Goal: Information Seeking & Learning: Learn about a topic

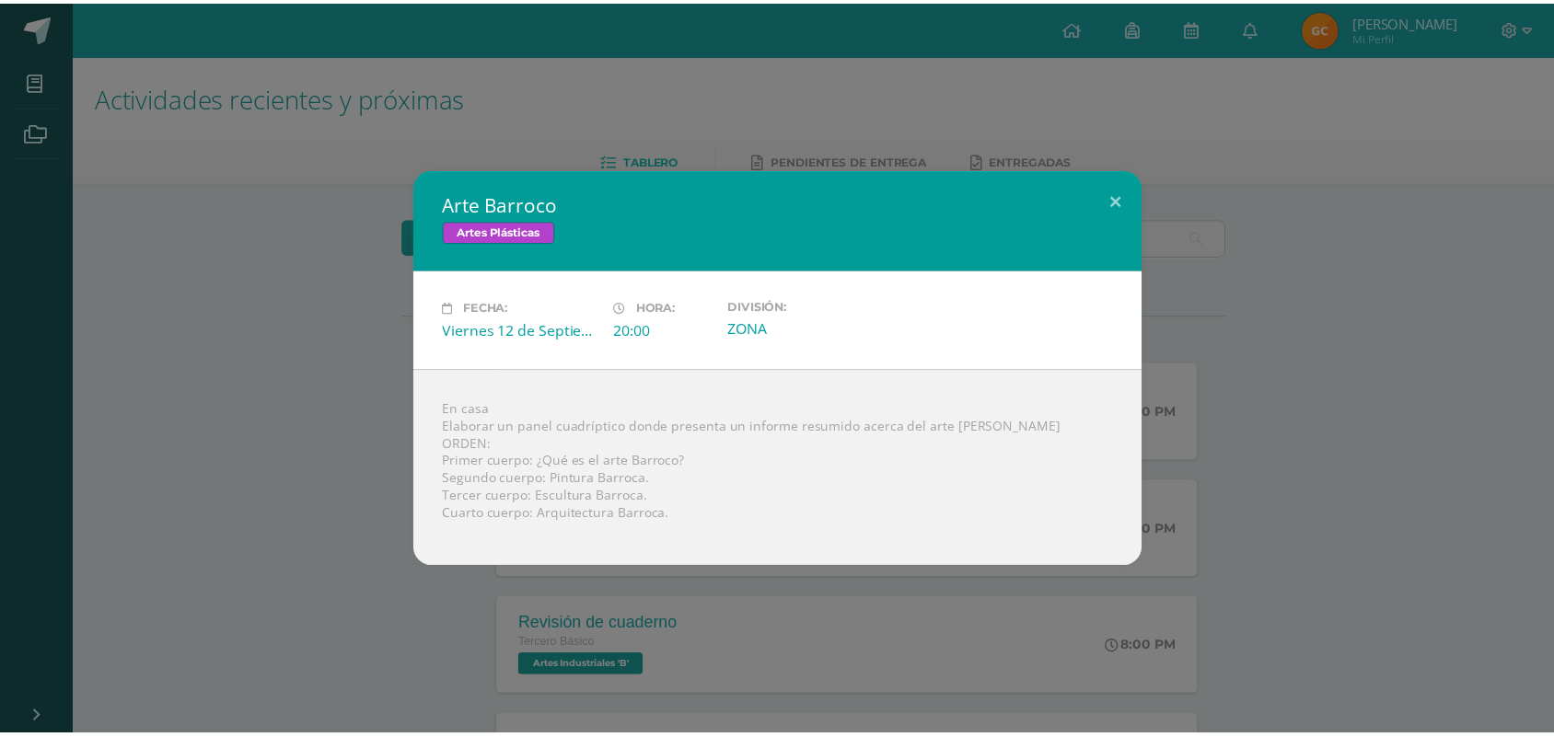
scroll to position [428, 0]
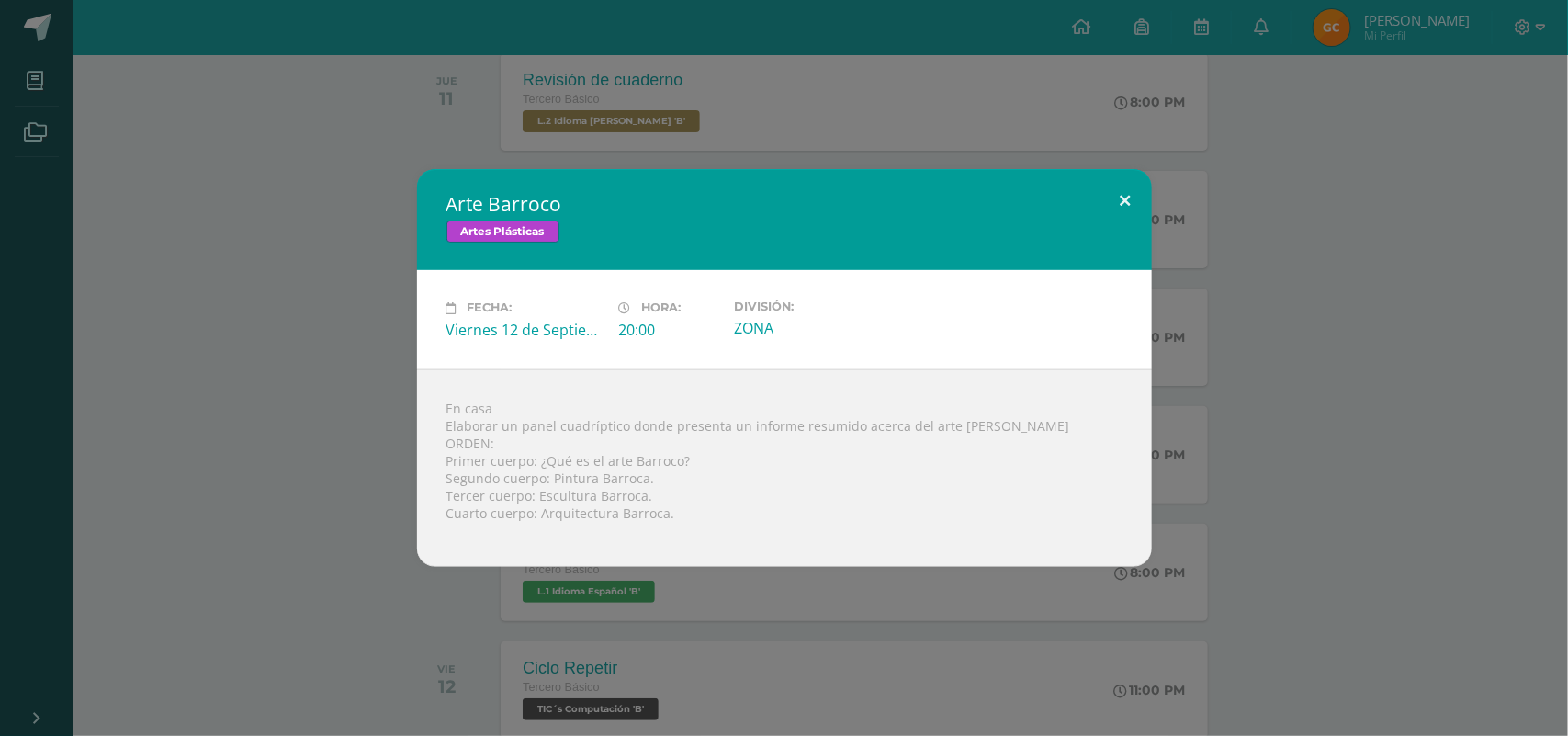
click at [1123, 198] on button at bounding box center [1126, 200] width 52 height 63
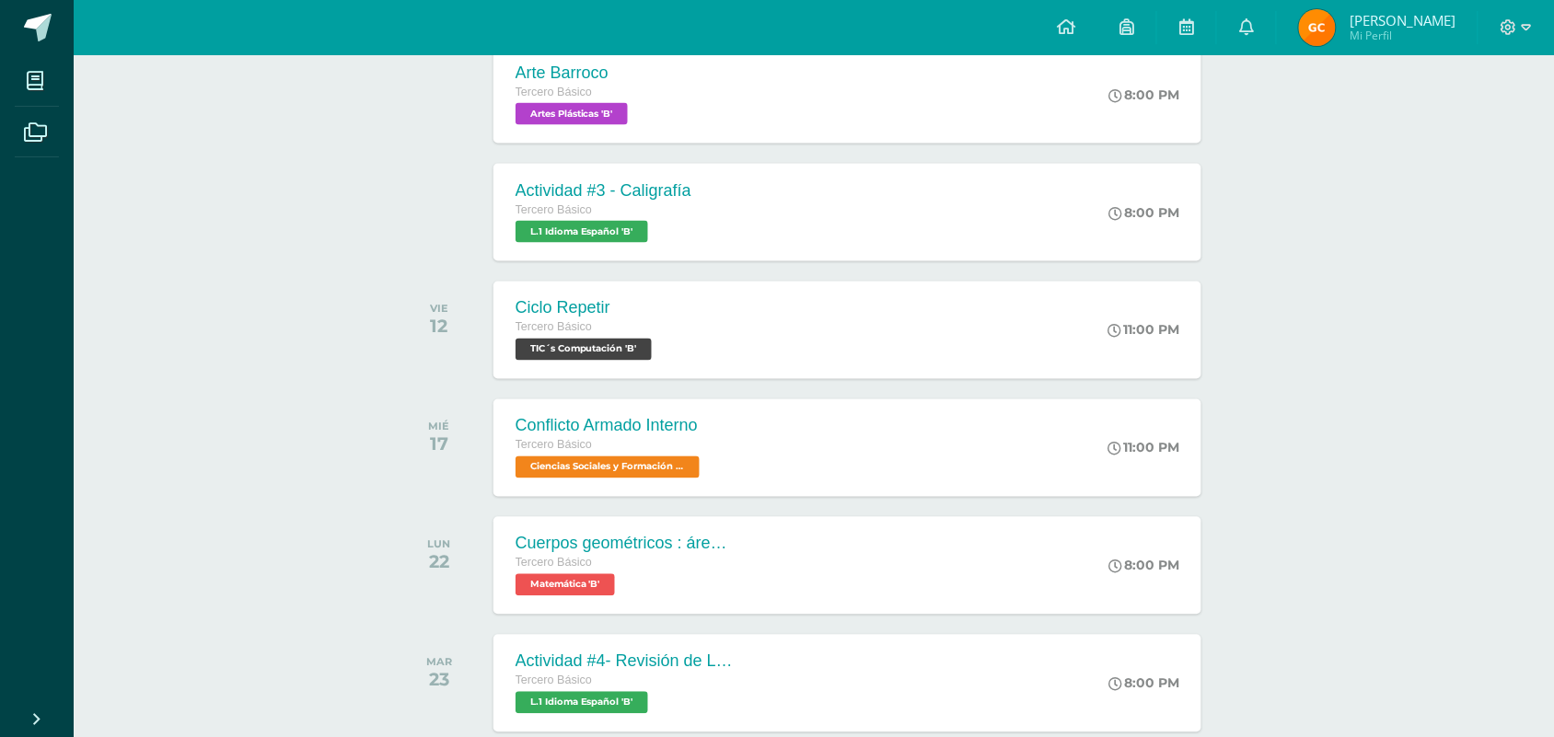
scroll to position [806, 0]
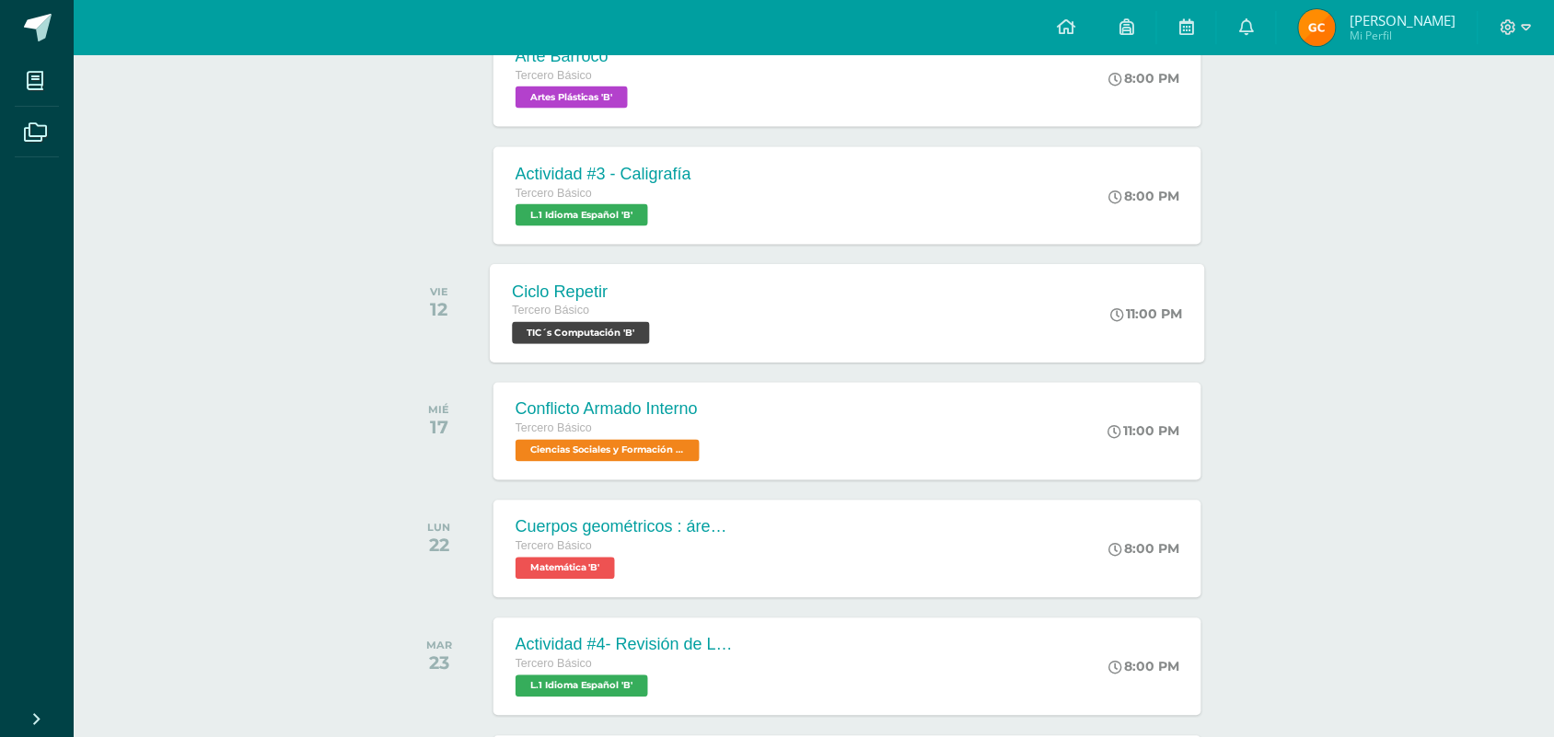
click at [599, 334] on span "TIC´s Computación 'B'" at bounding box center [580, 333] width 137 height 22
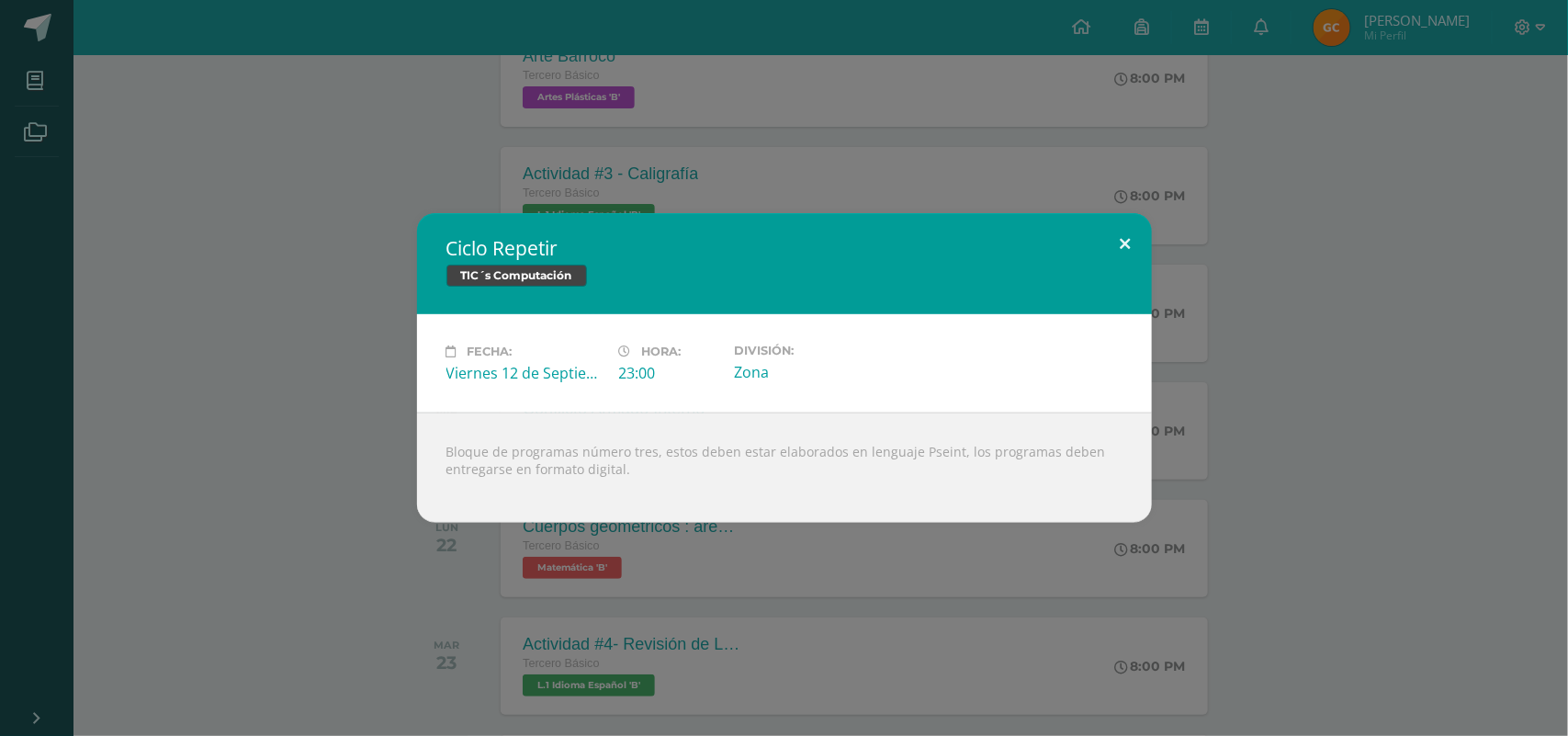
click at [1131, 240] on button at bounding box center [1126, 245] width 52 height 63
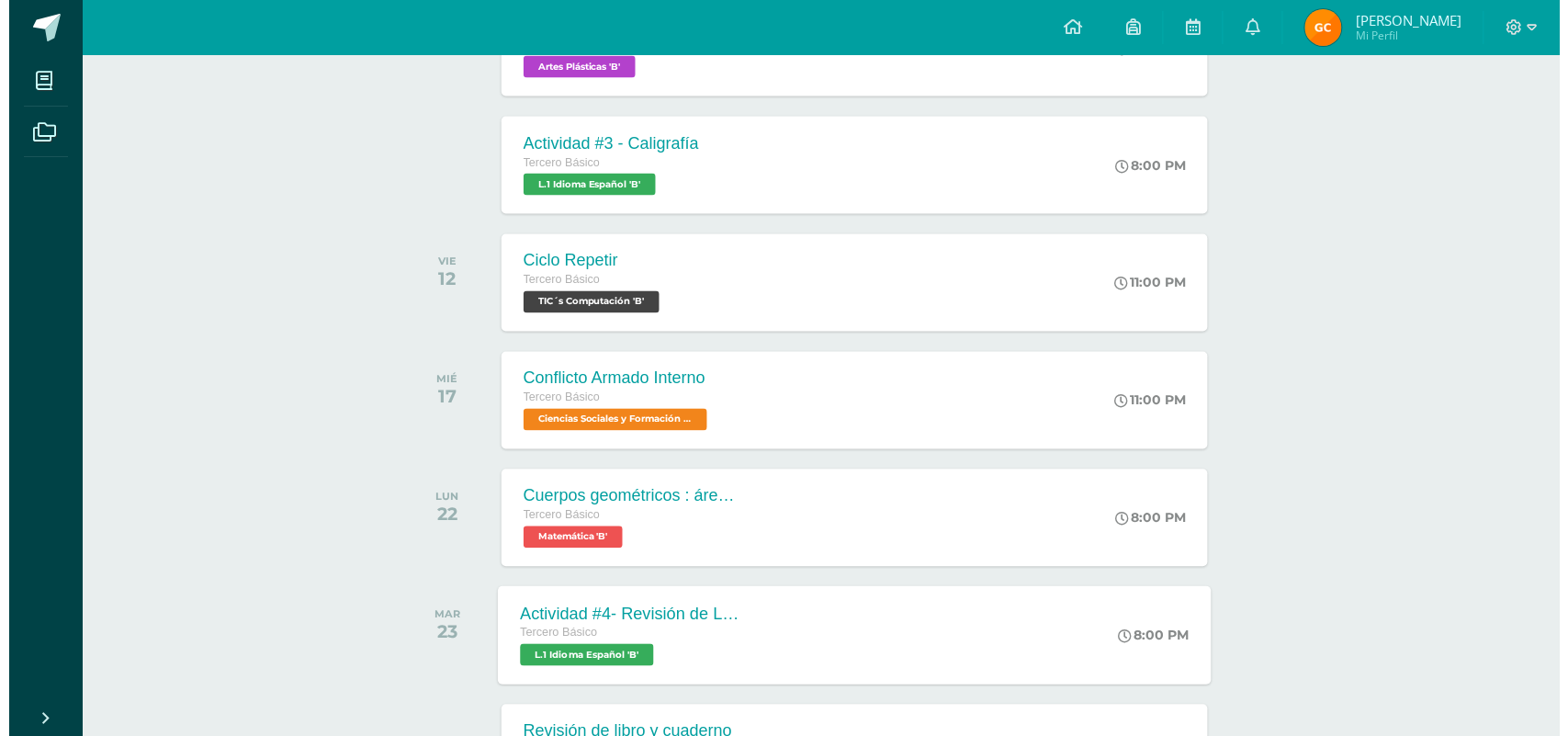
scroll to position [775, 0]
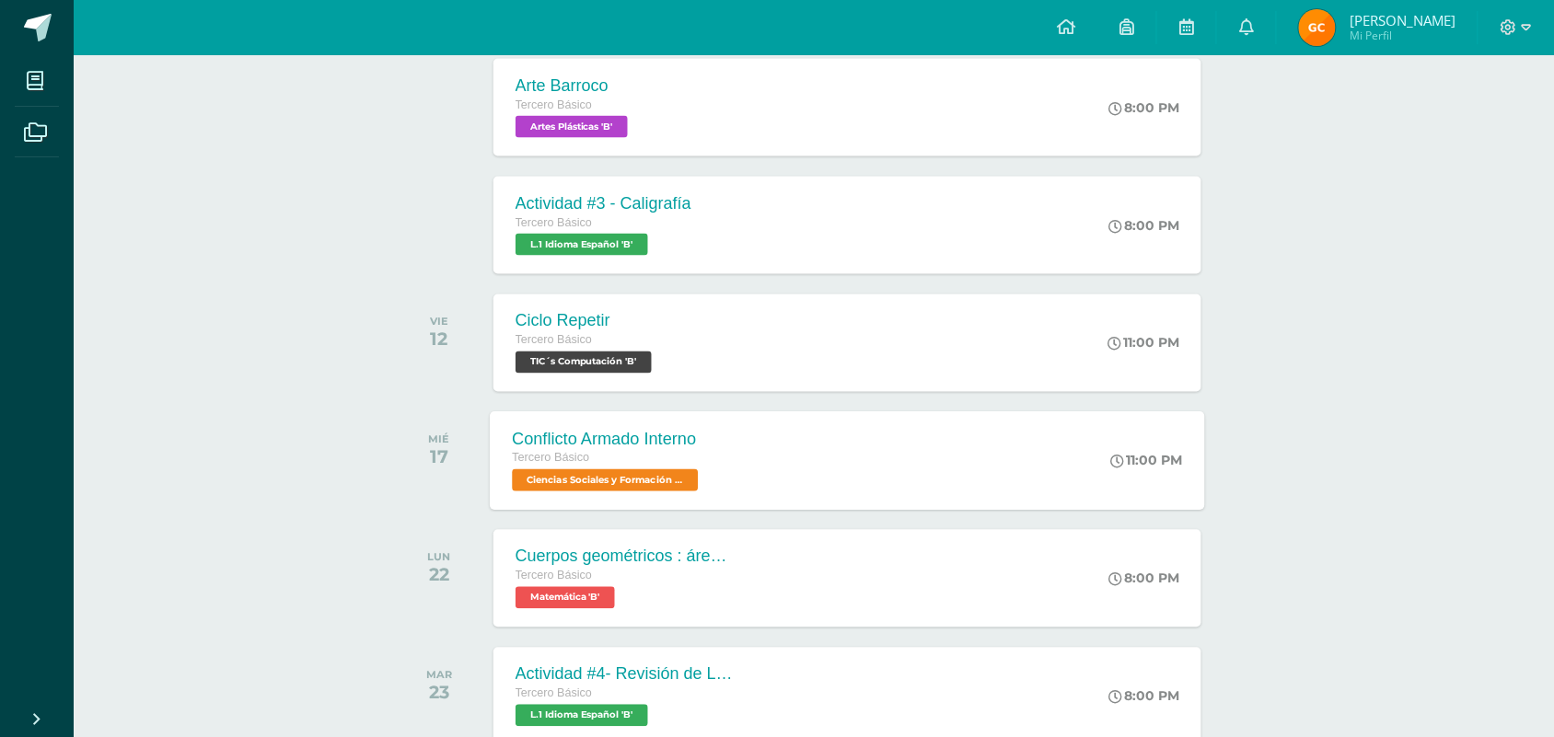
click at [580, 471] on span "Ciencias Sociales y Formación Ciudadana 'B'" at bounding box center [605, 480] width 186 height 22
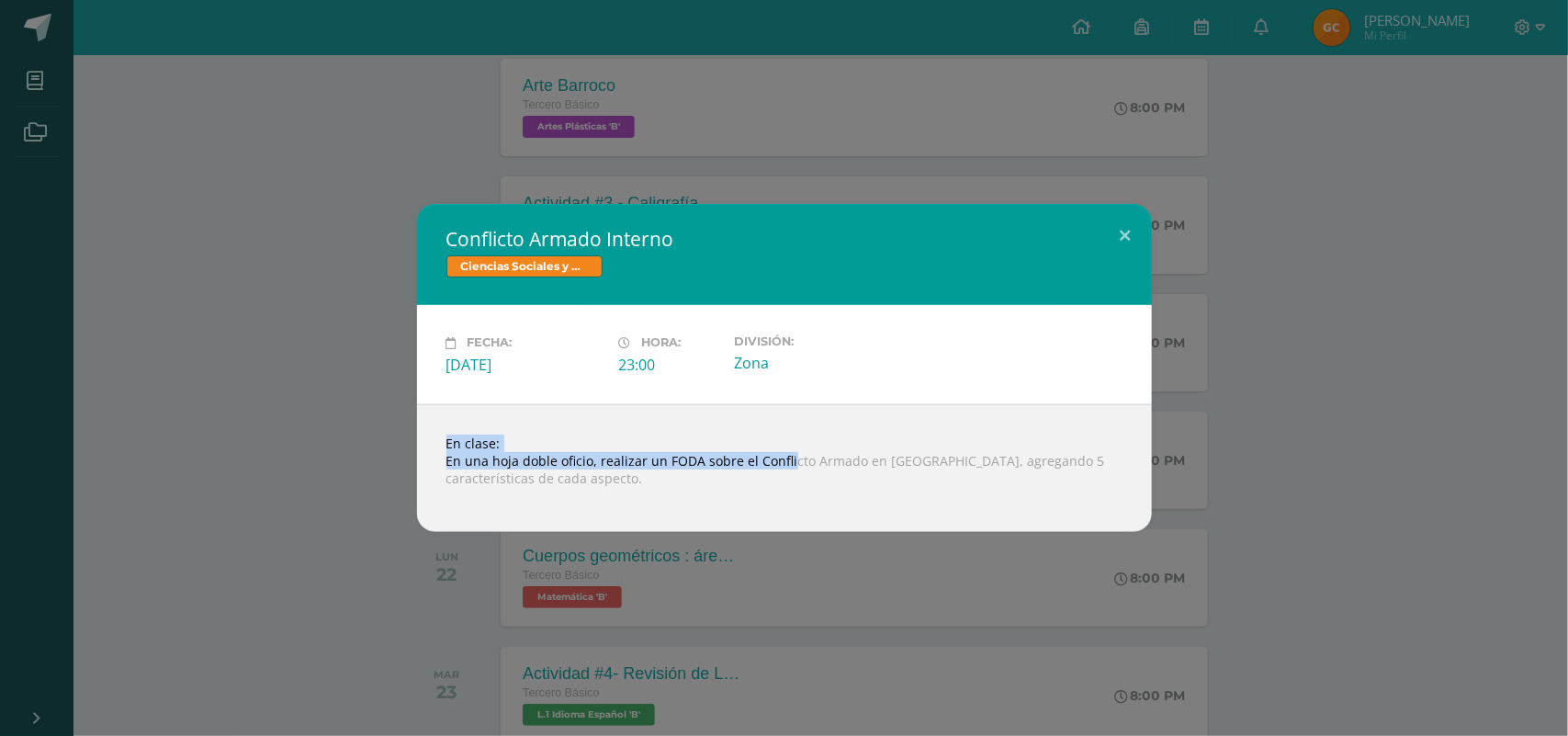
drag, startPoint x: 665, startPoint y: 452, endPoint x: 785, endPoint y: 464, distance: 120.6
click at [785, 464] on div "En clase: En una hoja doble oficio, realizar un FODA sobre el Conflicto Armado …" at bounding box center [784, 468] width 735 height 128
click at [766, 487] on div "En clase: En una hoja doble oficio, realizar un FODA sobre el Conflicto Armado …" at bounding box center [784, 468] width 735 height 128
drag, startPoint x: 660, startPoint y: 455, endPoint x: 944, endPoint y: 464, distance: 284.1
click at [944, 464] on div "En clase: En una hoja doble oficio, realizar un FODA sobre el Conflicto Armado …" at bounding box center [784, 468] width 735 height 128
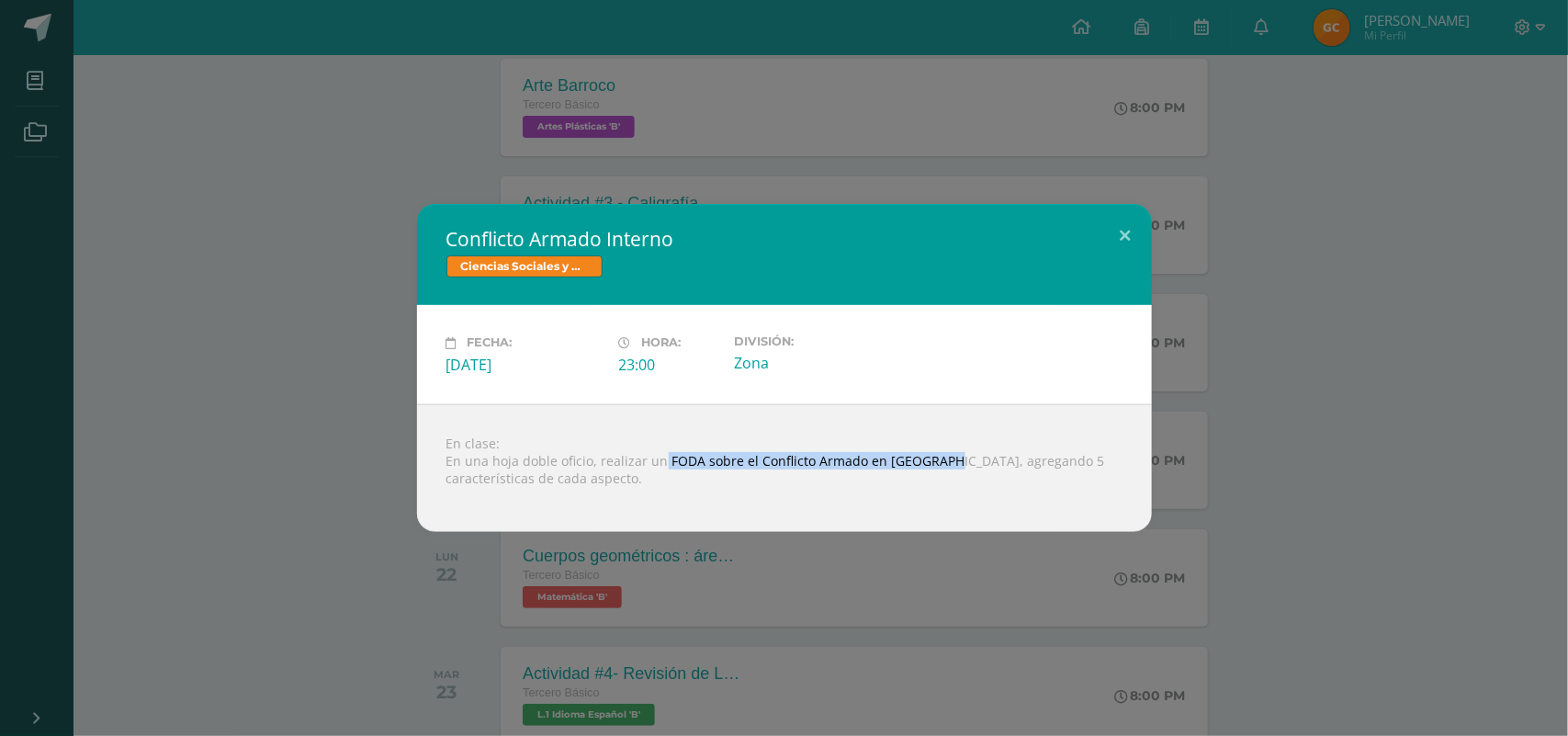
copy div "FODA sobre el Conflicto Armado en [GEOGRAPHIC_DATA]"
